Goal: Information Seeking & Learning: Learn about a topic

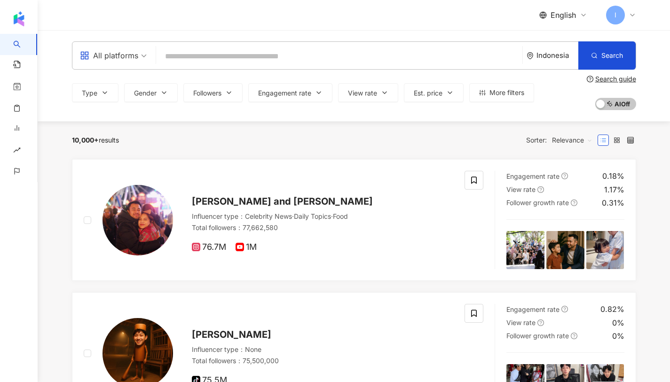
click at [197, 56] on input "search" at bounding box center [339, 57] width 359 height 18
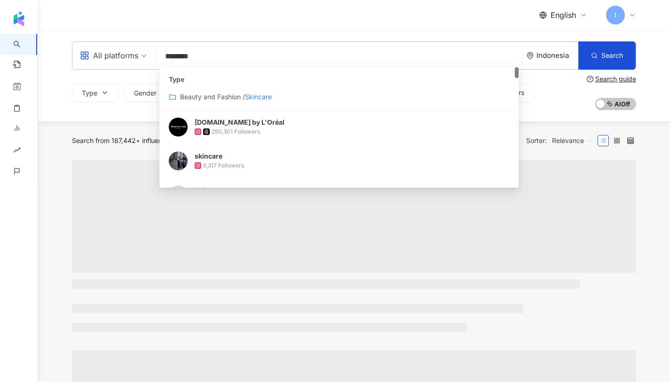
type input "********"
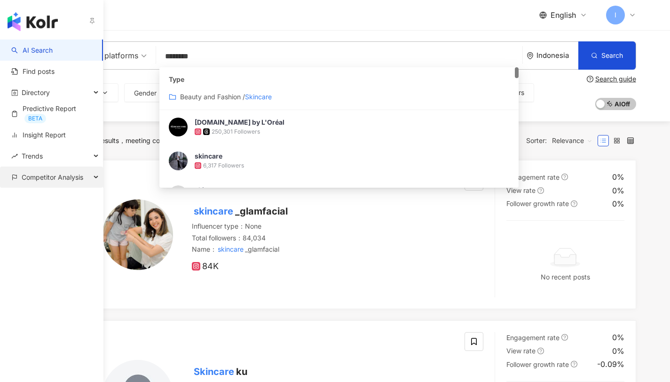
click at [26, 181] on span "Competitor Analysis" at bounding box center [53, 177] width 62 height 21
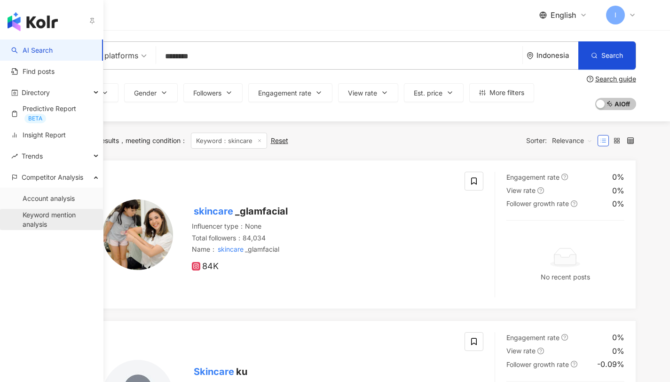
click at [45, 226] on link "Keyword mention analysis" at bounding box center [59, 219] width 73 height 18
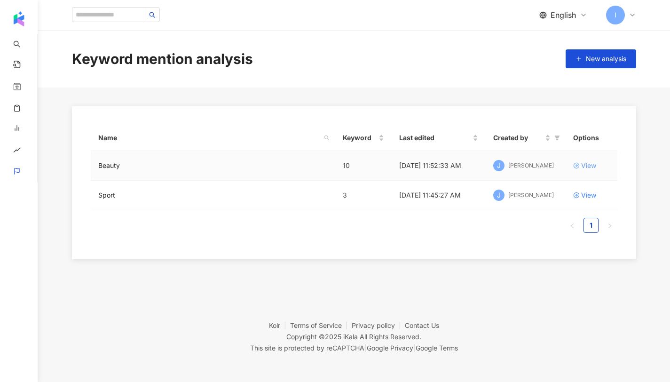
click at [582, 166] on div "View" at bounding box center [589, 165] width 15 height 10
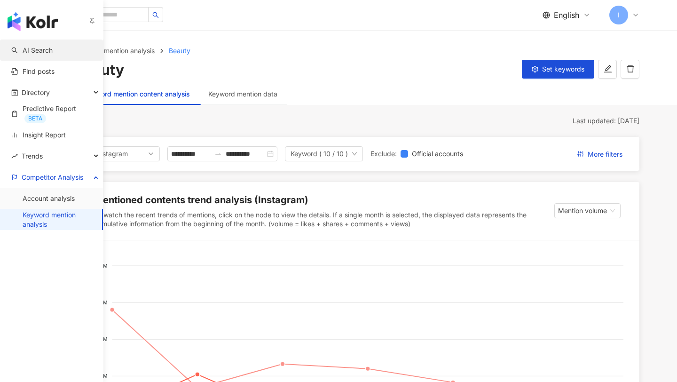
click at [28, 55] on link "AI Search" at bounding box center [31, 50] width 41 height 9
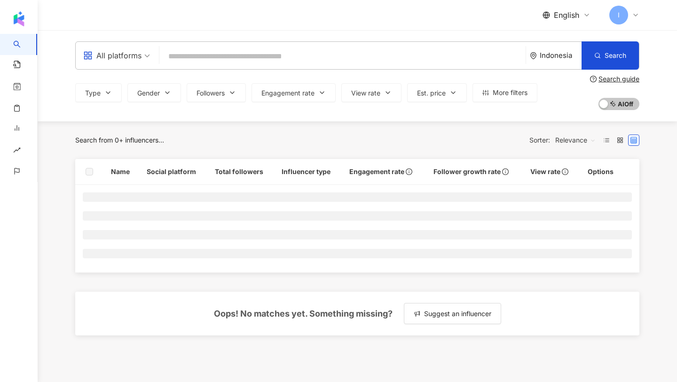
click at [197, 62] on input "search" at bounding box center [342, 57] width 359 height 18
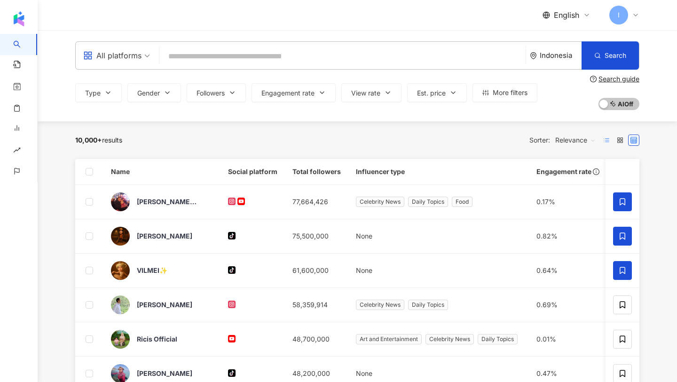
click at [611, 143] on label at bounding box center [606, 140] width 11 height 11
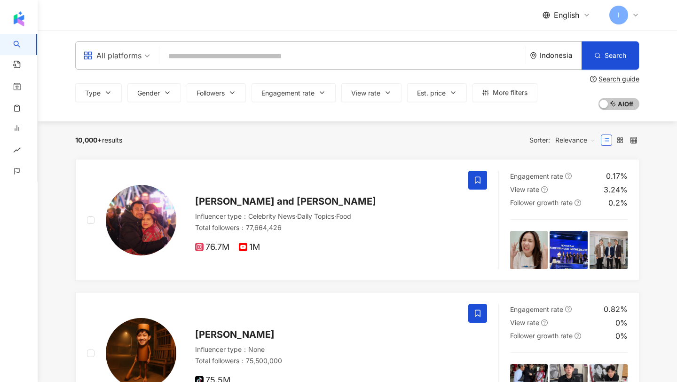
click at [282, 54] on input "search" at bounding box center [342, 57] width 359 height 18
click at [188, 48] on input "search" at bounding box center [342, 57] width 359 height 18
click at [189, 52] on input "search" at bounding box center [342, 57] width 359 height 18
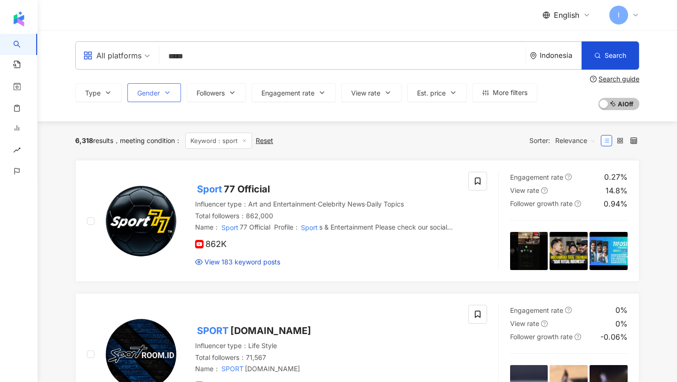
click at [154, 95] on span "Gender" at bounding box center [148, 93] width 23 height 8
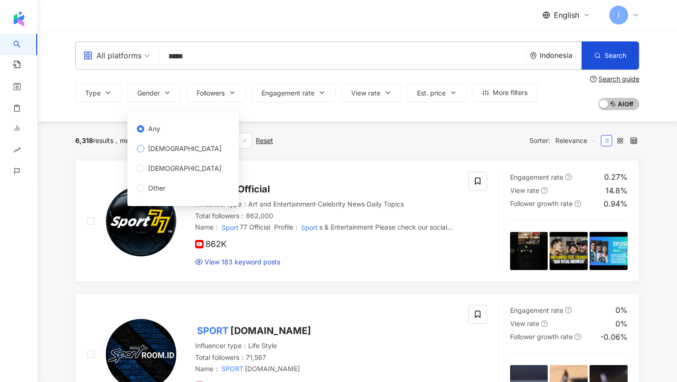
click at [164, 146] on span "Female" at bounding box center [184, 148] width 81 height 10
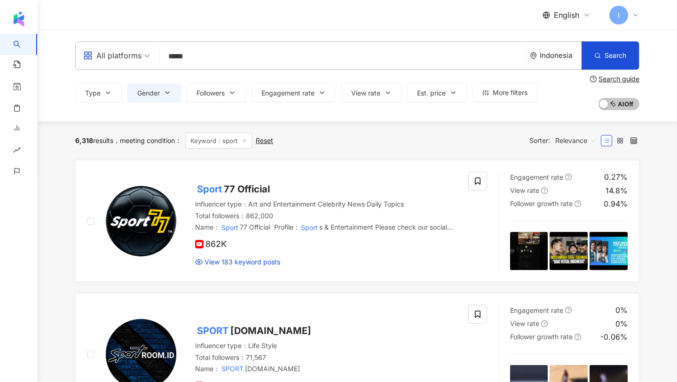
click at [360, 127] on div "6,318 results meeting condition ： Keyword：sport Reset Sorter: Relevance" at bounding box center [357, 140] width 565 height 39
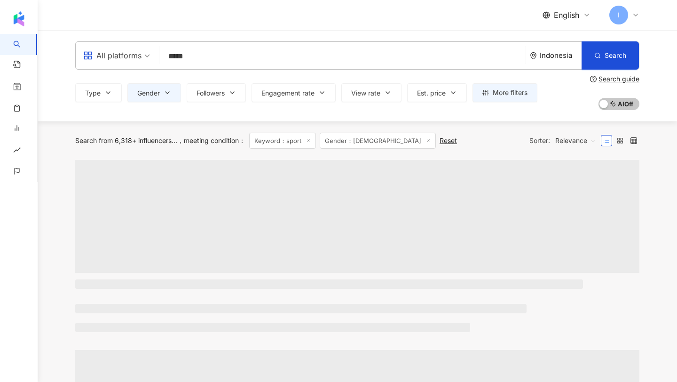
click at [579, 143] on span "Relevance" at bounding box center [576, 140] width 40 height 15
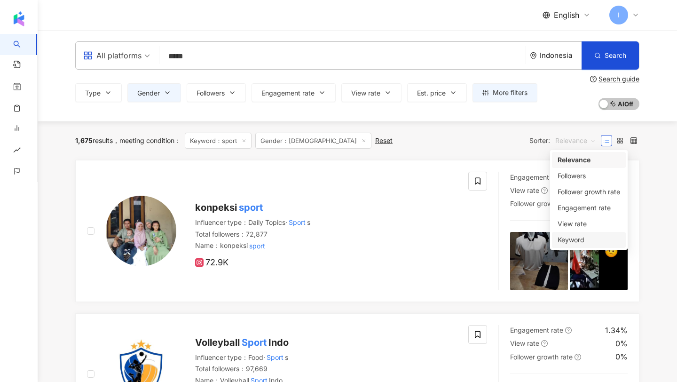
click at [585, 240] on div "Keyword" at bounding box center [589, 240] width 63 height 10
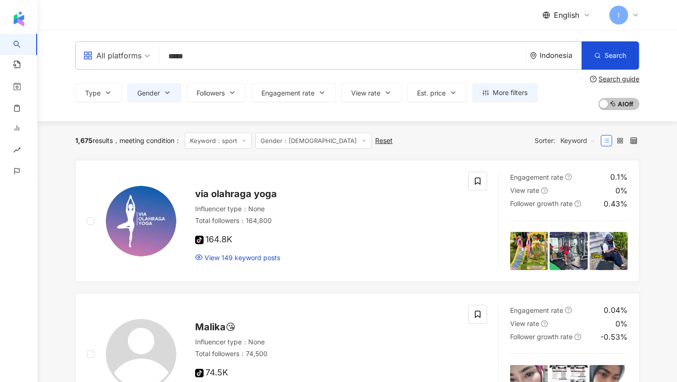
click at [127, 48] on div "All platforms" at bounding box center [112, 55] width 58 height 15
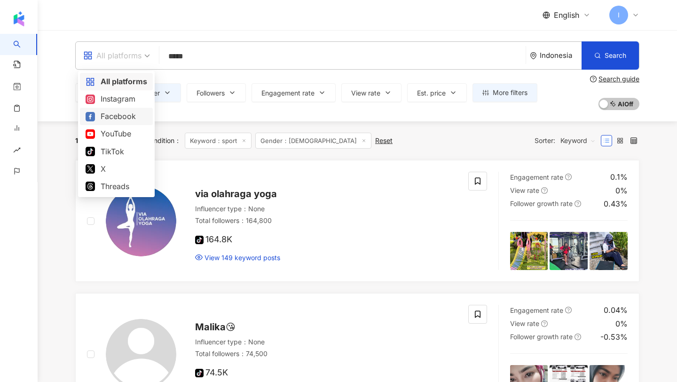
click at [127, 109] on div "Facebook" at bounding box center [116, 116] width 73 height 17
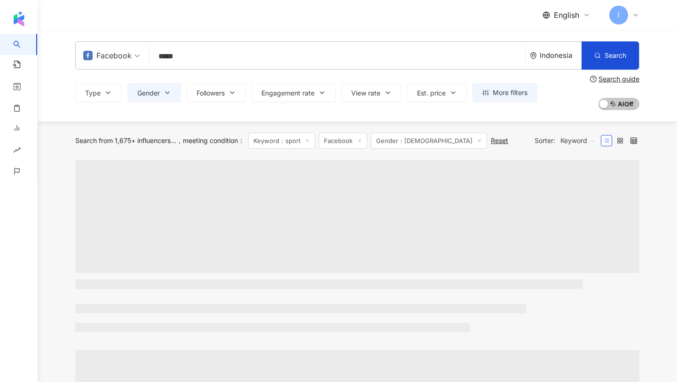
click at [122, 67] on span at bounding box center [111, 55] width 57 height 27
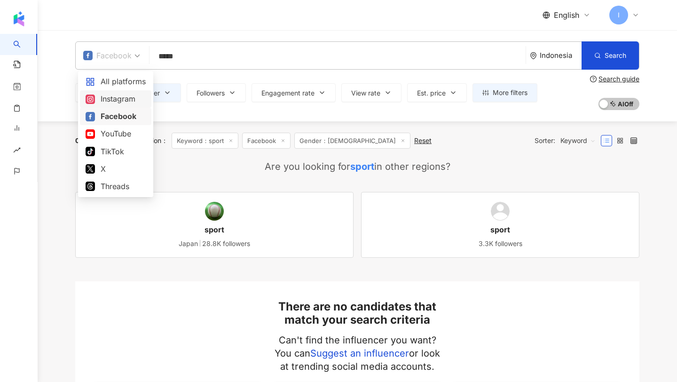
click at [120, 97] on div "Instagram" at bounding box center [116, 99] width 60 height 12
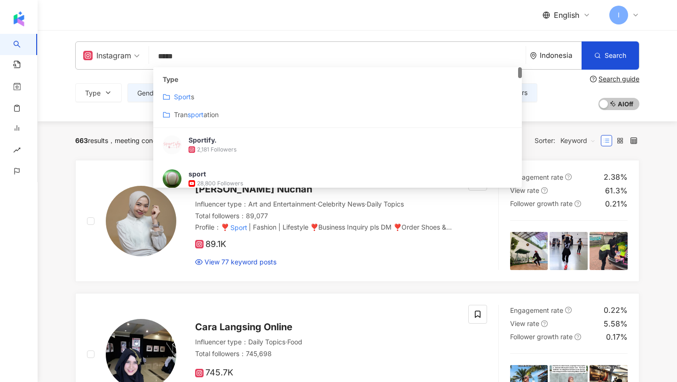
drag, startPoint x: 190, startPoint y: 58, endPoint x: 137, endPoint y: 57, distance: 52.7
click at [137, 57] on div "Instagram ***** Indonesia Search customizedTag Type Sport s Tran sport ation Sp…" at bounding box center [357, 55] width 565 height 28
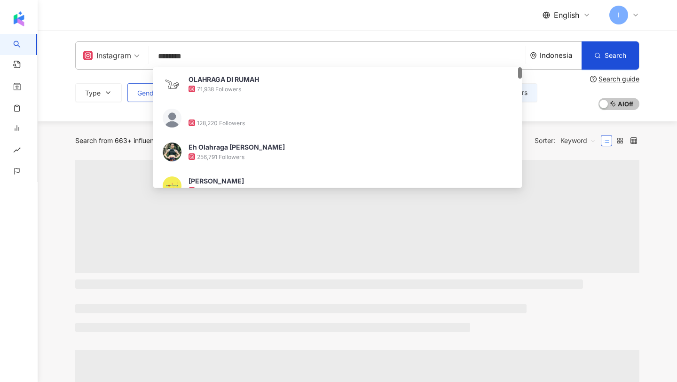
type input "********"
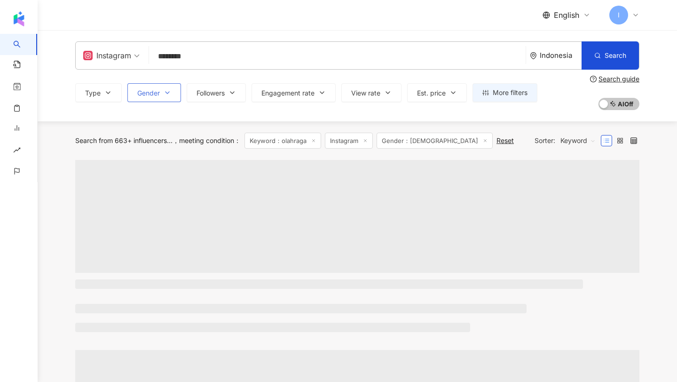
click at [141, 97] on button "Gender" at bounding box center [154, 92] width 54 height 19
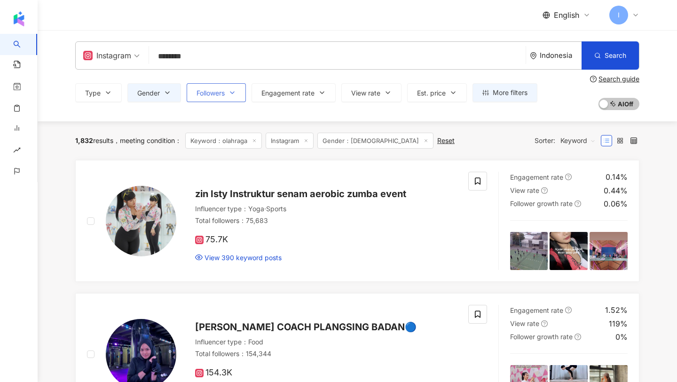
click at [204, 89] on span "Followers" at bounding box center [211, 93] width 28 height 8
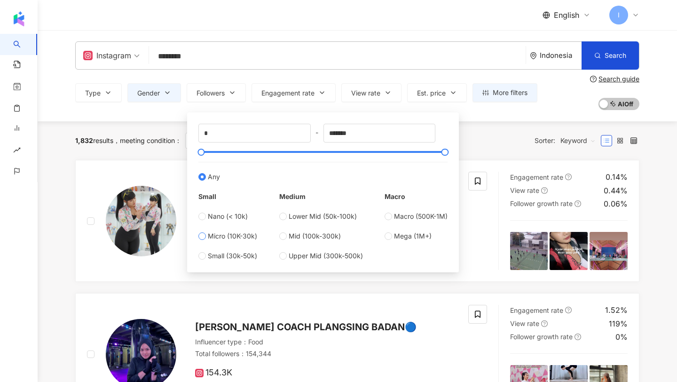
click at [217, 237] on span "Micro (10K-30k)" at bounding box center [232, 236] width 49 height 10
type input "*****"
type input "*******"
drag, startPoint x: 213, startPoint y: 153, endPoint x: 493, endPoint y: 156, distance: 280.4
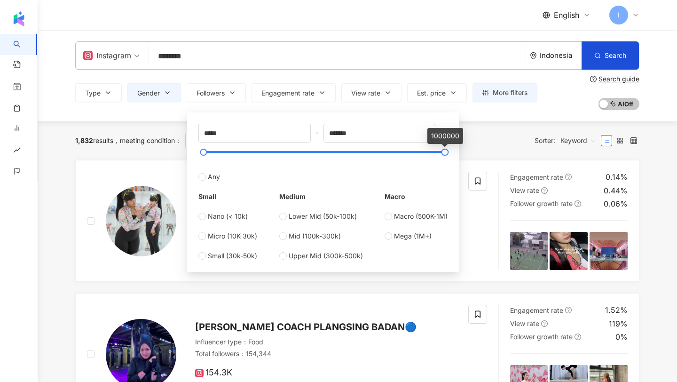
click at [482, 132] on div "1,832 results meeting condition ： Keyword：olahraga Instagram Gender：Female Rese…" at bounding box center [357, 140] width 565 height 39
